Goal: Navigation & Orientation: Find specific page/section

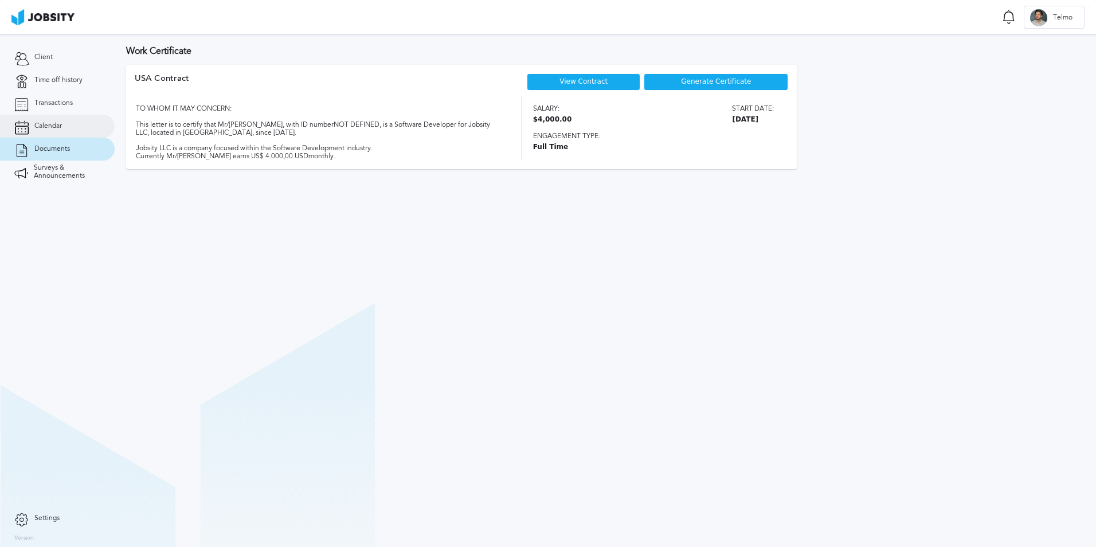
click at [68, 128] on link "Calendar" at bounding box center [57, 126] width 115 height 23
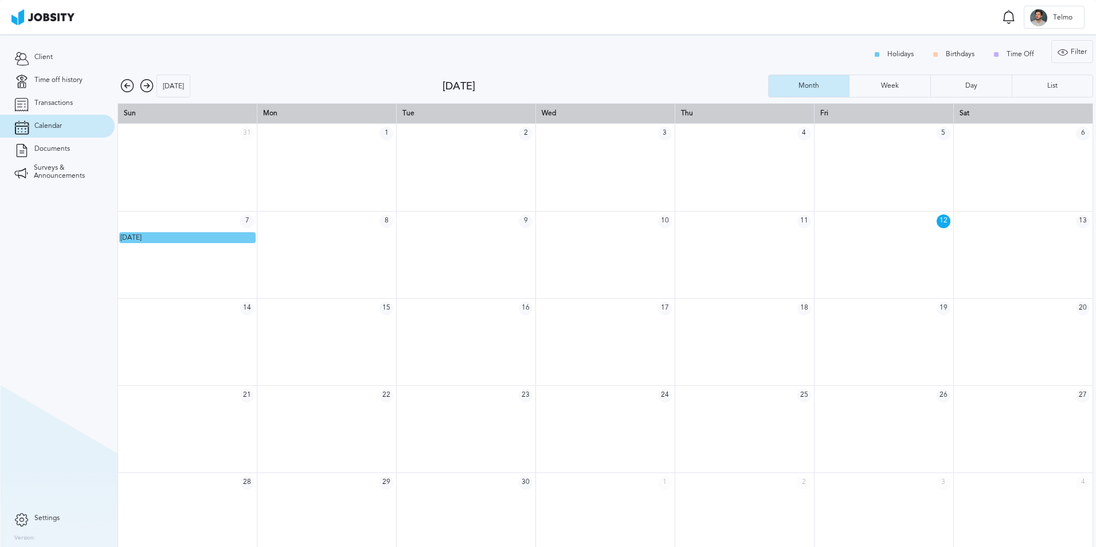
click at [146, 87] on icon at bounding box center [147, 86] width 14 height 14
click at [144, 85] on icon at bounding box center [147, 86] width 14 height 14
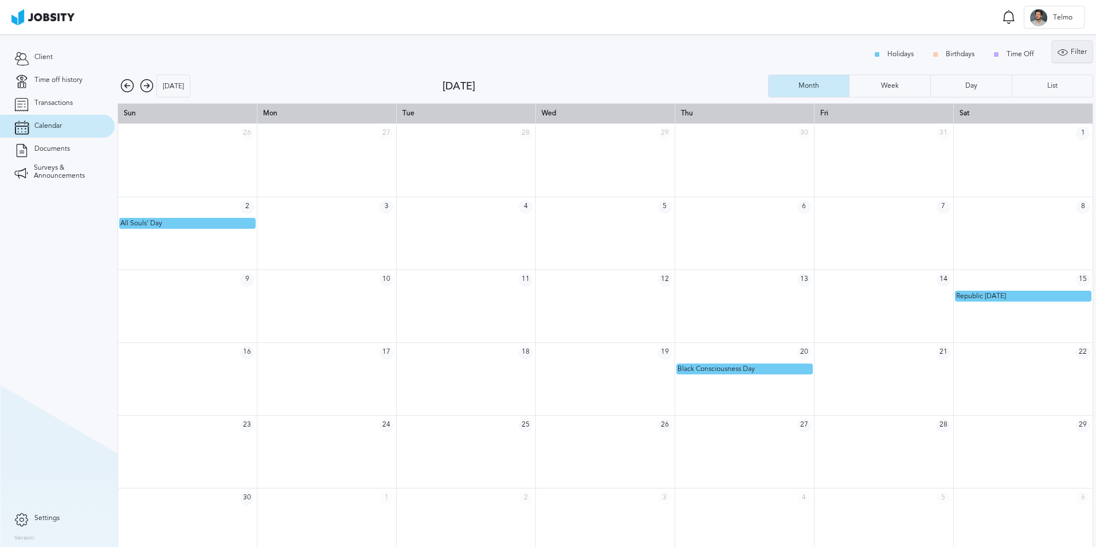
click at [1059, 50] on icon at bounding box center [1063, 52] width 10 height 10
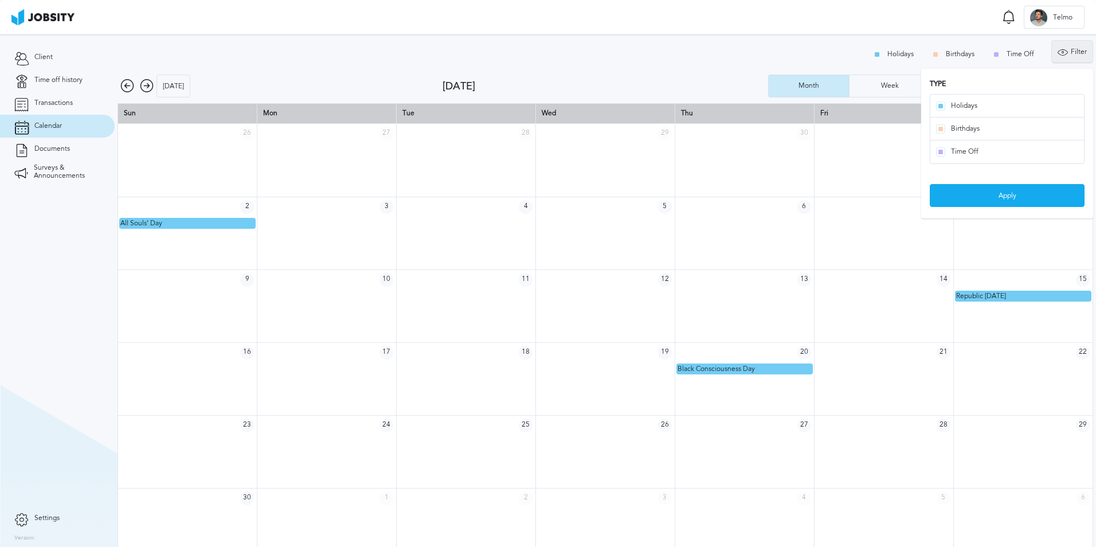
click at [1059, 50] on icon at bounding box center [1063, 52] width 10 height 10
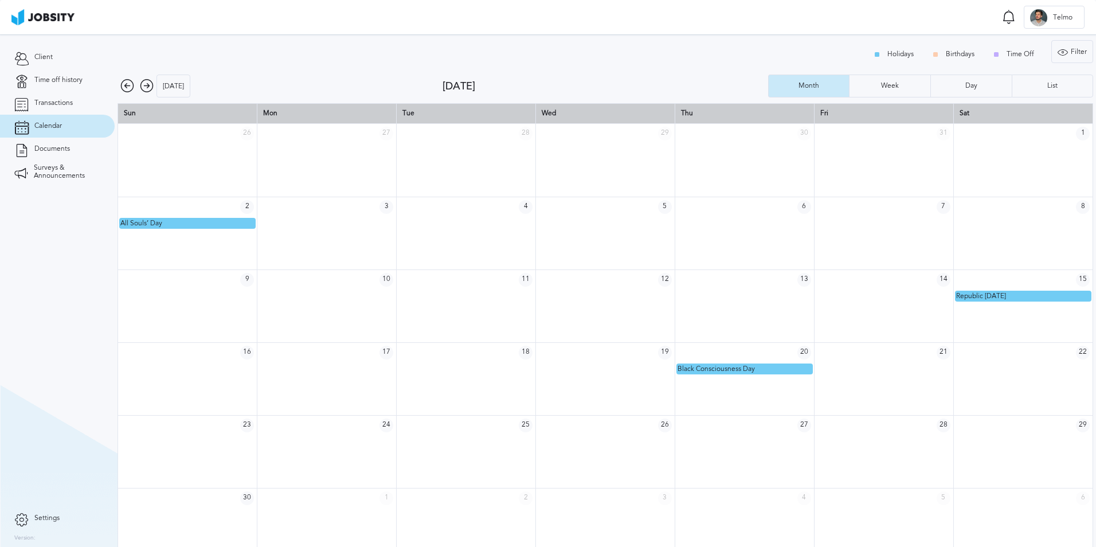
click at [147, 91] on icon at bounding box center [147, 86] width 14 height 14
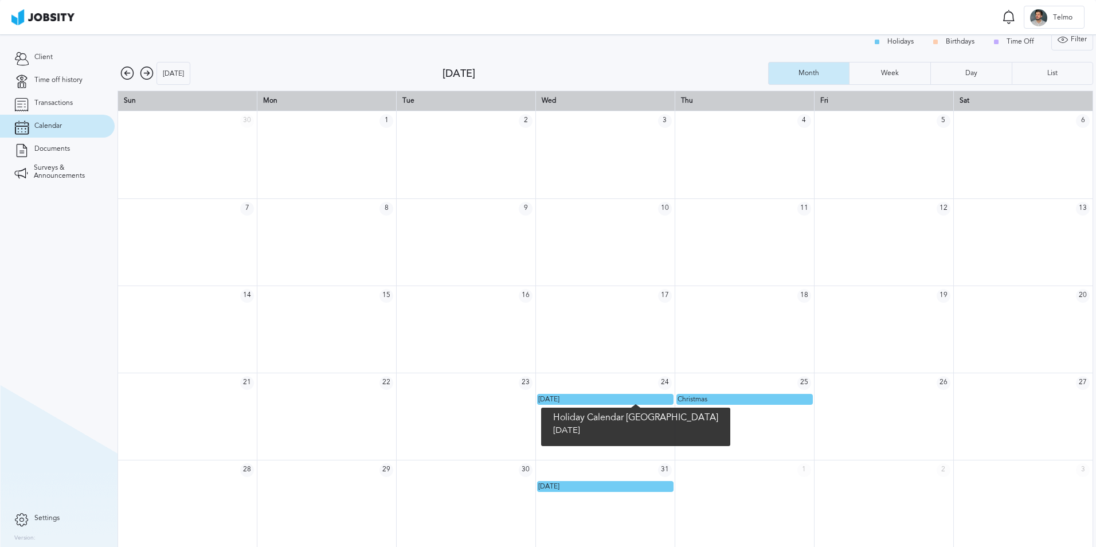
scroll to position [15, 0]
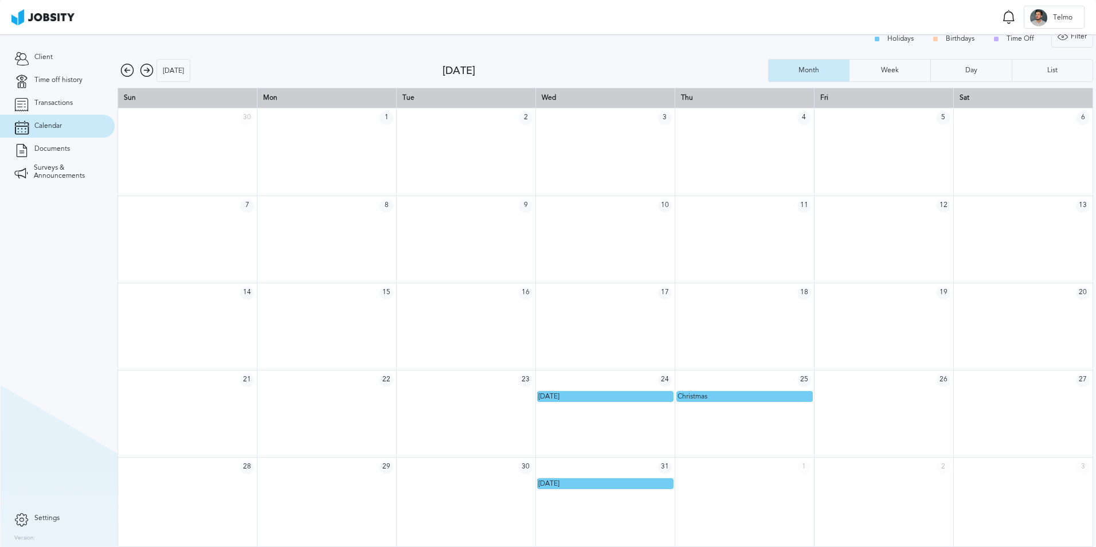
click at [142, 64] on icon at bounding box center [147, 71] width 14 height 14
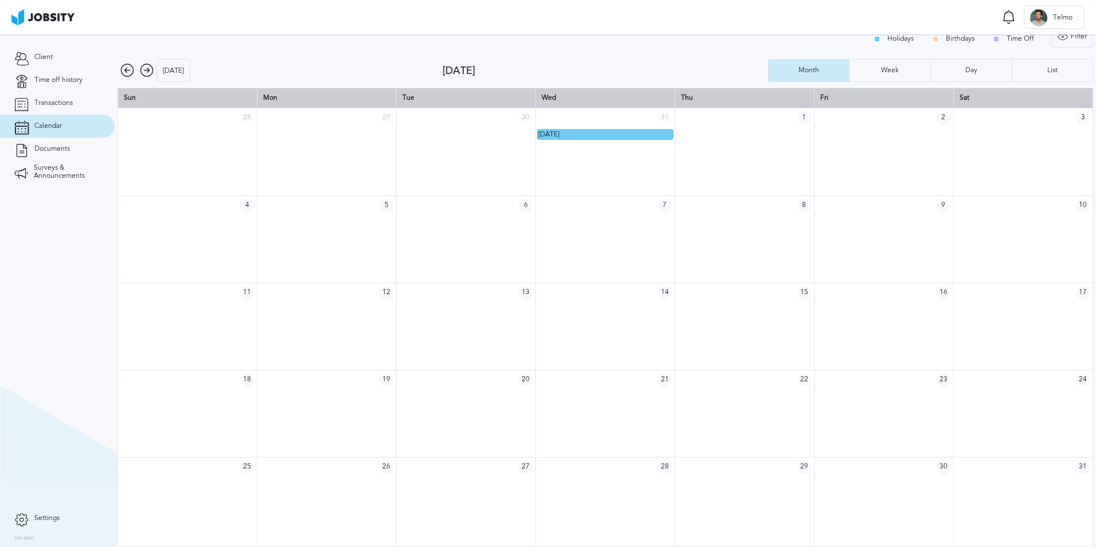
click at [147, 72] on icon at bounding box center [147, 71] width 14 height 14
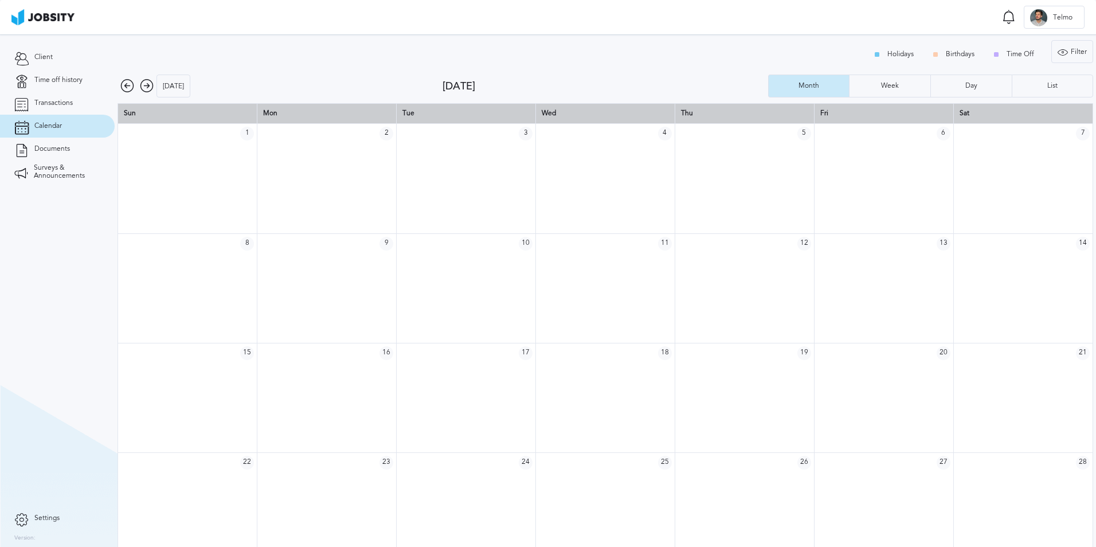
click at [134, 85] on div "[DATE]" at bounding box center [280, 86] width 325 height 23
click at [130, 88] on icon at bounding box center [127, 86] width 14 height 14
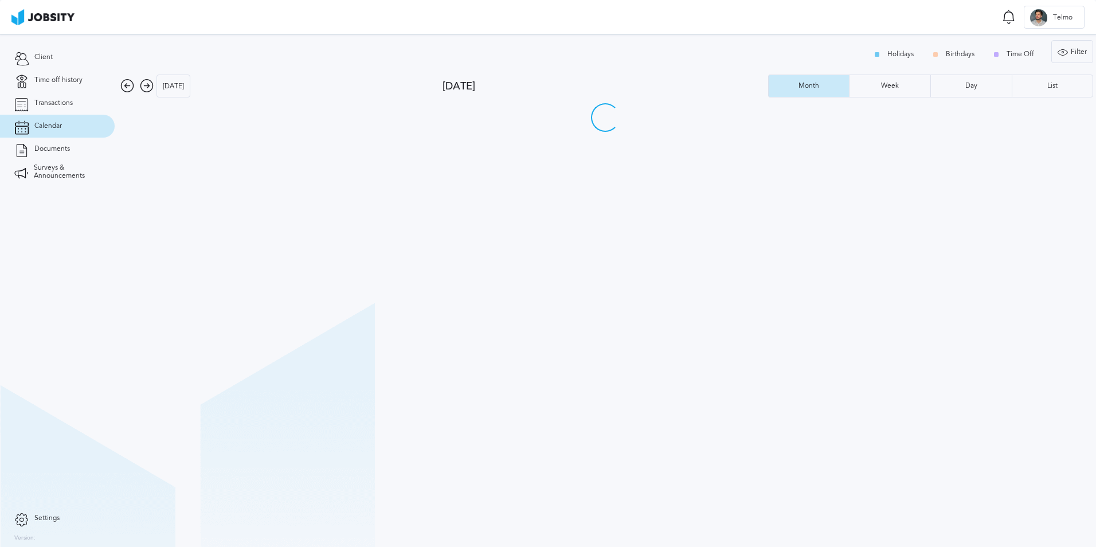
click at [130, 88] on icon at bounding box center [127, 86] width 14 height 14
click at [24, 107] on icon at bounding box center [21, 103] width 14 height 10
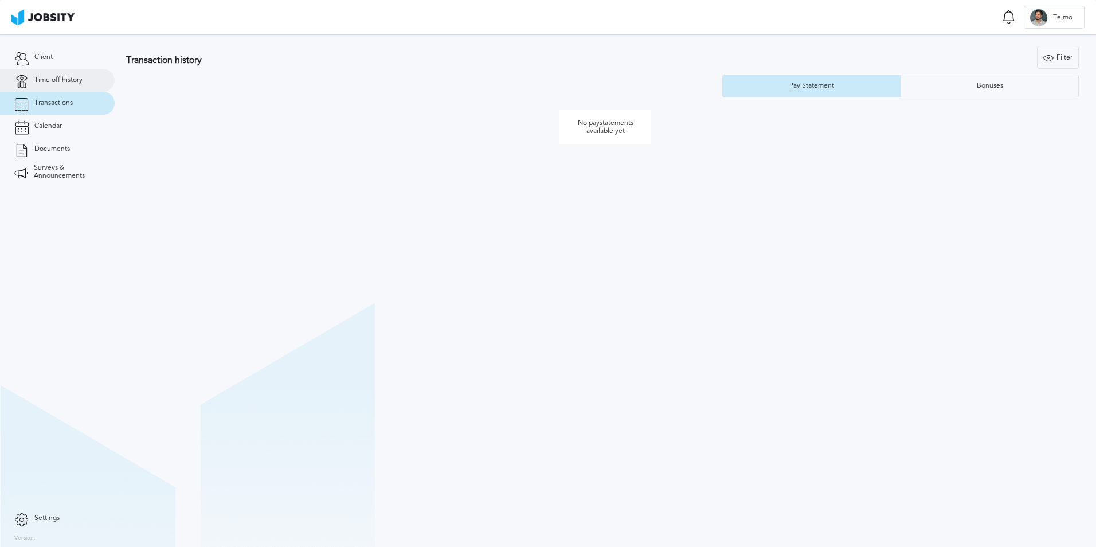
click at [48, 84] on span "Time off history" at bounding box center [58, 80] width 48 height 8
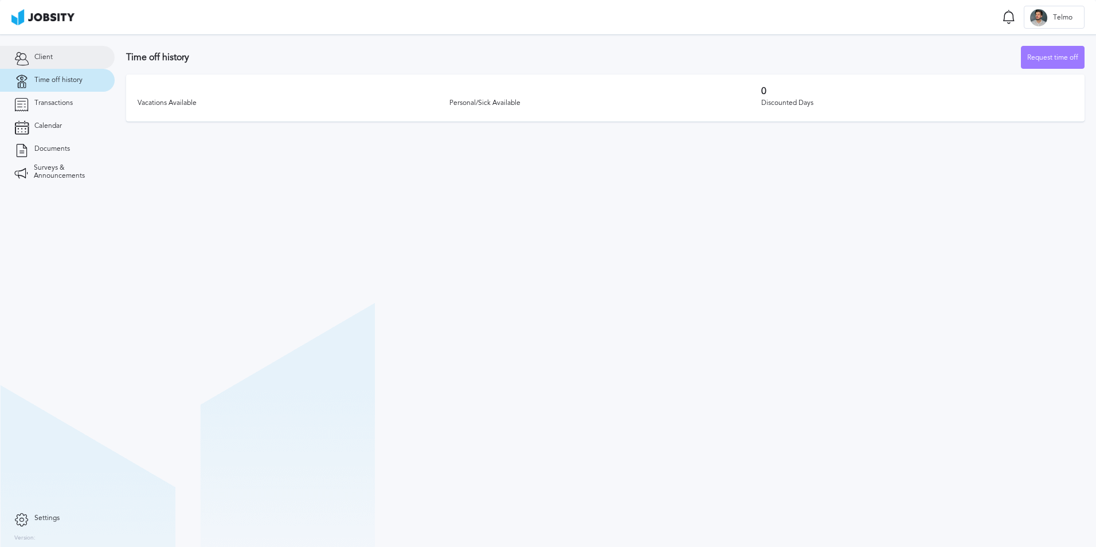
click at [59, 62] on link "Client" at bounding box center [57, 57] width 115 height 23
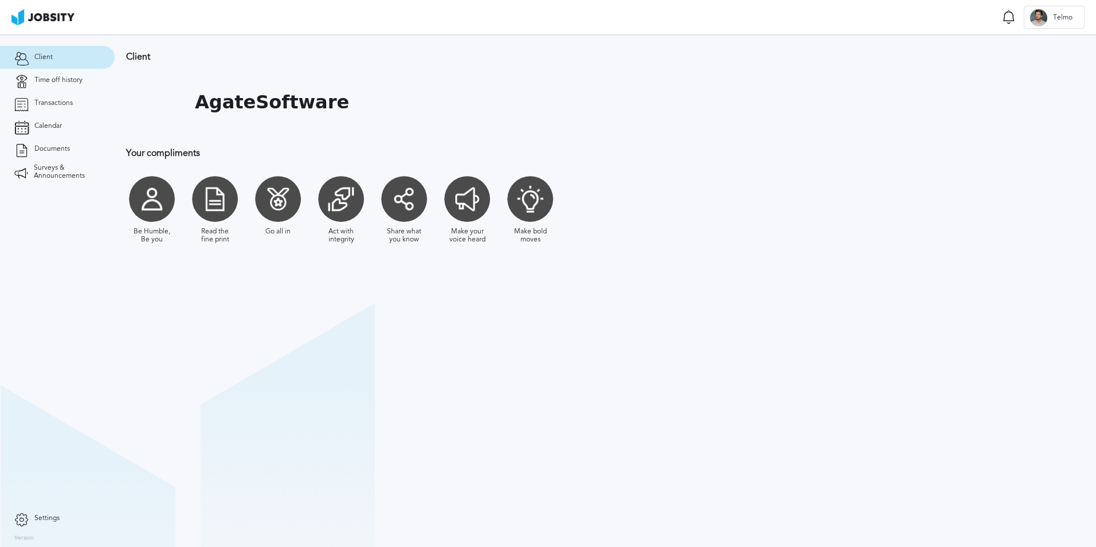
drag, startPoint x: 243, startPoint y: 205, endPoint x: 249, endPoint y: 205, distance: 6.9
click at [249, 205] on div "Be Humble, Be you Read the fine print Go all in Act with integrity Share what y…" at bounding box center [437, 209] width 622 height 79
click at [173, 350] on section "Client AgateSoftware Your compliments Be Humble, Be you Read the fine print Go …" at bounding box center [605, 290] width 981 height 513
